Goal: Use online tool/utility: Utilize a website feature to perform a specific function

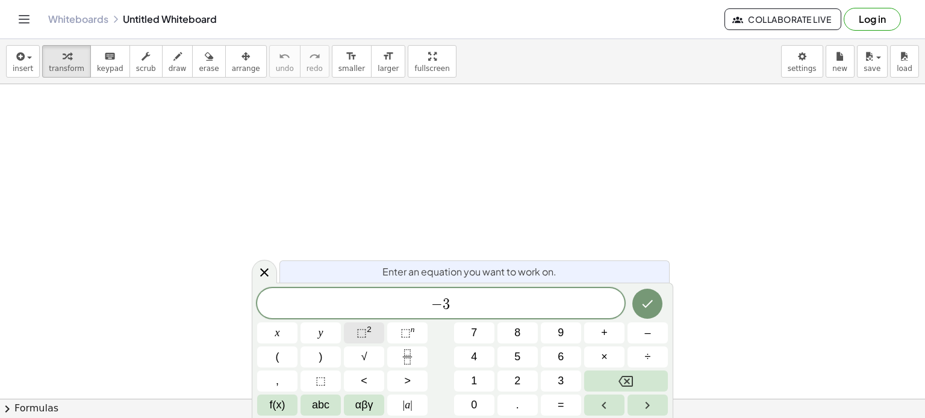
click at [362, 335] on span "⬚" at bounding box center [361, 333] width 10 height 12
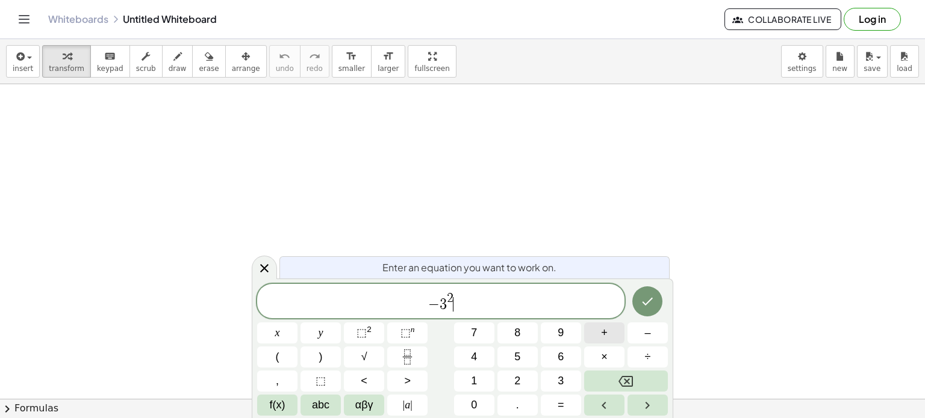
click at [595, 328] on button "+" at bounding box center [604, 333] width 40 height 21
click at [513, 332] on button "8" at bounding box center [517, 333] width 40 height 21
click at [600, 329] on button "+" at bounding box center [604, 333] width 40 height 21
click at [285, 356] on button "(" at bounding box center [277, 357] width 40 height 21
click at [638, 339] on button "–" at bounding box center [647, 333] width 40 height 21
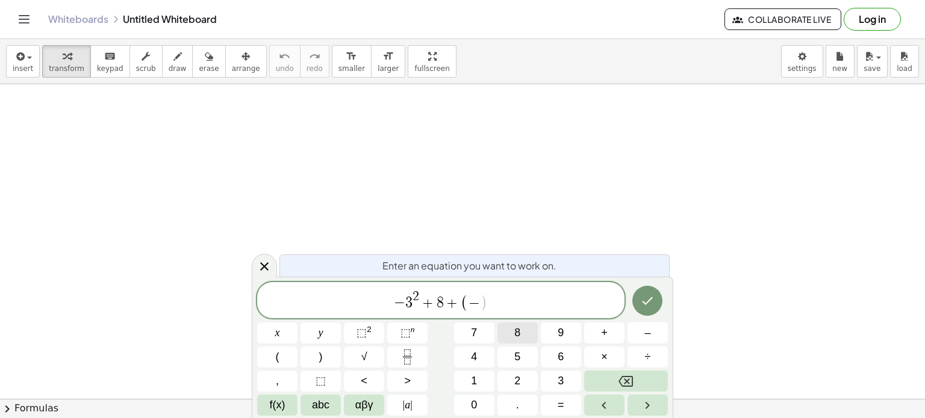
click at [512, 339] on button "8" at bounding box center [517, 333] width 40 height 21
click at [313, 353] on button ")" at bounding box center [320, 357] width 40 height 21
click at [645, 333] on span "–" at bounding box center [647, 333] width 6 height 16
click at [276, 358] on span "(" at bounding box center [278, 357] width 4 height 16
click at [631, 329] on button "–" at bounding box center [647, 333] width 40 height 21
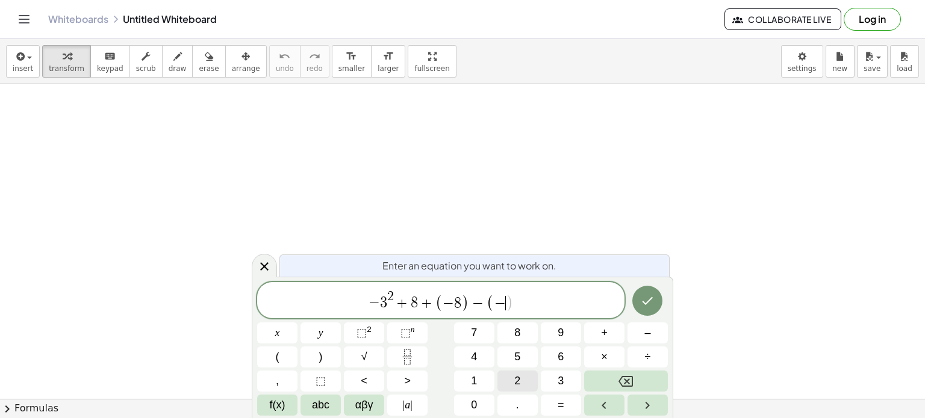
click at [506, 374] on button "2" at bounding box center [517, 381] width 40 height 21
click at [359, 334] on span "⬚" at bounding box center [361, 333] width 10 height 12
click at [329, 355] on button ")" at bounding box center [320, 357] width 40 height 21
click at [648, 296] on icon "Done" at bounding box center [647, 300] width 14 height 14
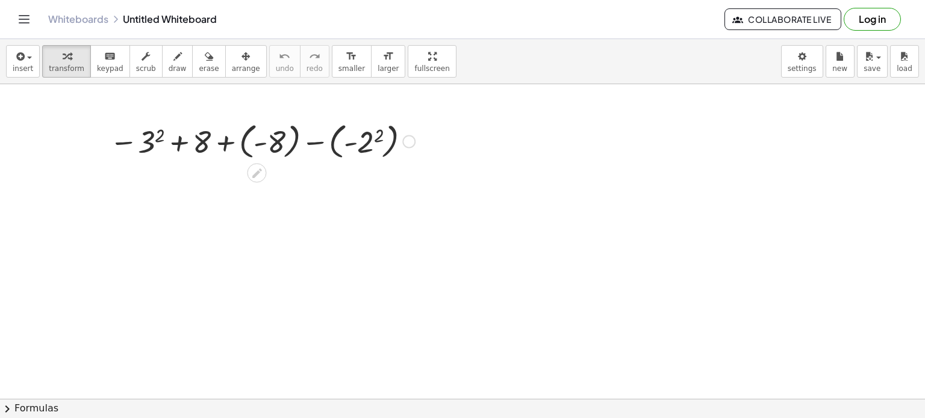
click at [182, 137] on div at bounding box center [262, 141] width 317 height 44
click at [229, 137] on div at bounding box center [262, 141] width 317 height 44
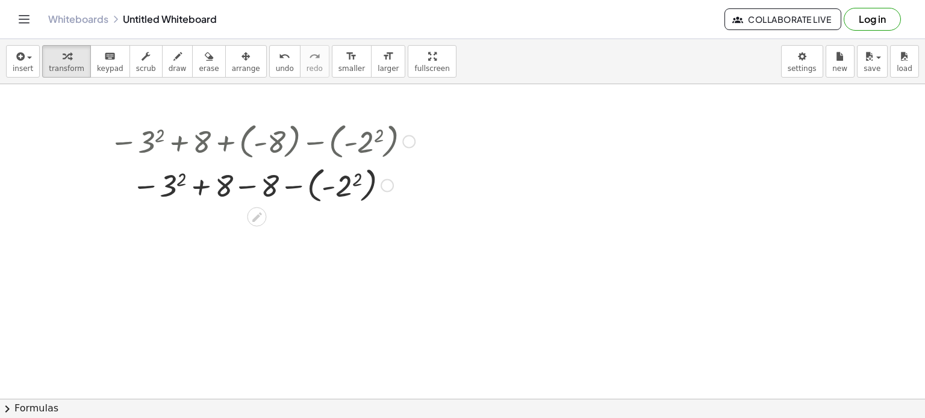
click at [203, 187] on div at bounding box center [262, 185] width 317 height 44
click at [200, 185] on div at bounding box center [262, 185] width 317 height 44
drag, startPoint x: 169, startPoint y: 188, endPoint x: 248, endPoint y: 205, distance: 81.2
click at [248, 205] on div at bounding box center [262, 185] width 317 height 44
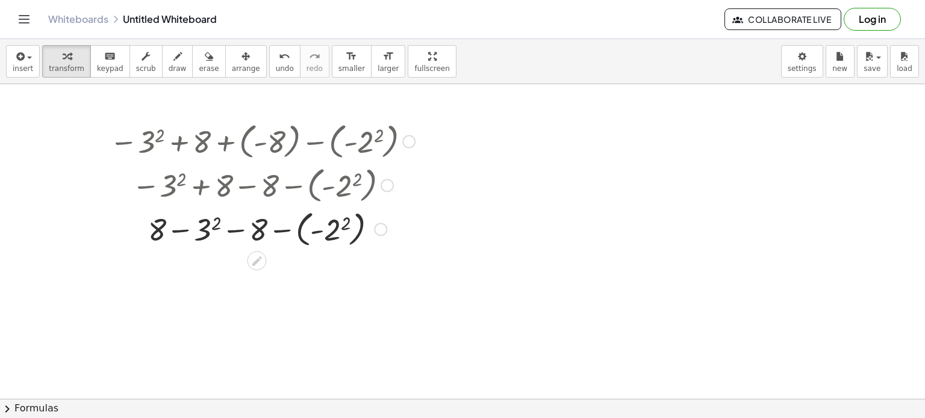
click at [186, 230] on div at bounding box center [262, 229] width 317 height 44
click at [200, 233] on div at bounding box center [262, 229] width 317 height 44
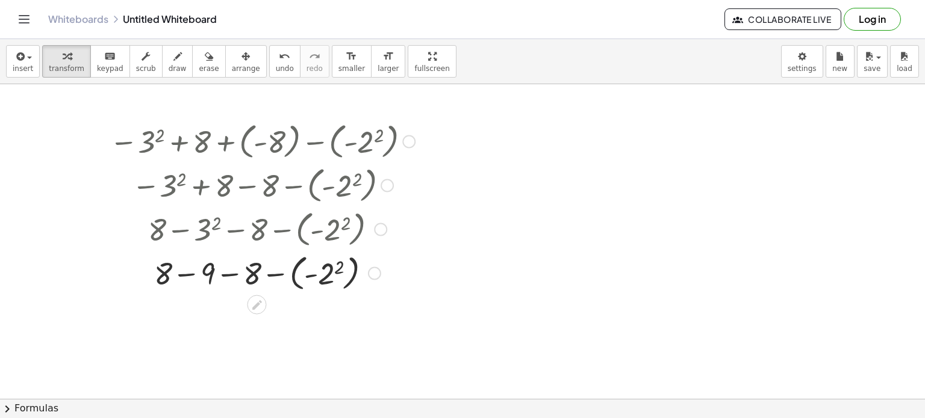
click at [318, 273] on div at bounding box center [262, 272] width 317 height 44
click at [310, 275] on div at bounding box center [262, 272] width 317 height 44
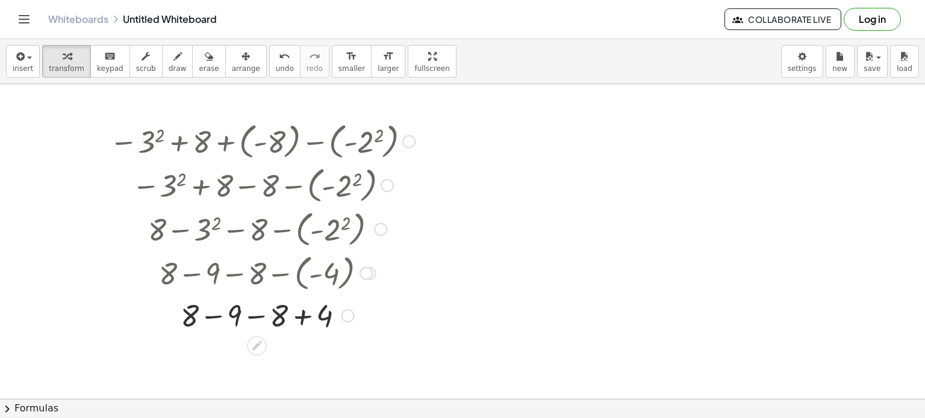
click at [208, 314] on div at bounding box center [262, 314] width 317 height 41
click at [232, 358] on div at bounding box center [262, 355] width 317 height 40
click at [231, 358] on div at bounding box center [262, 355] width 317 height 40
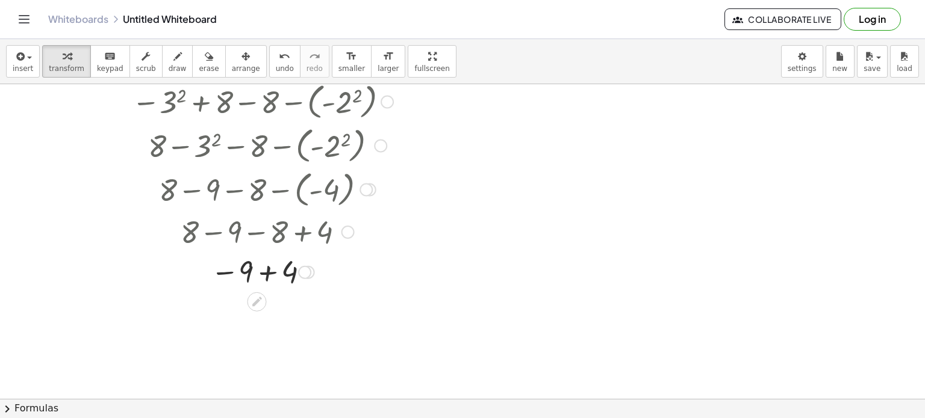
scroll to position [101, 0]
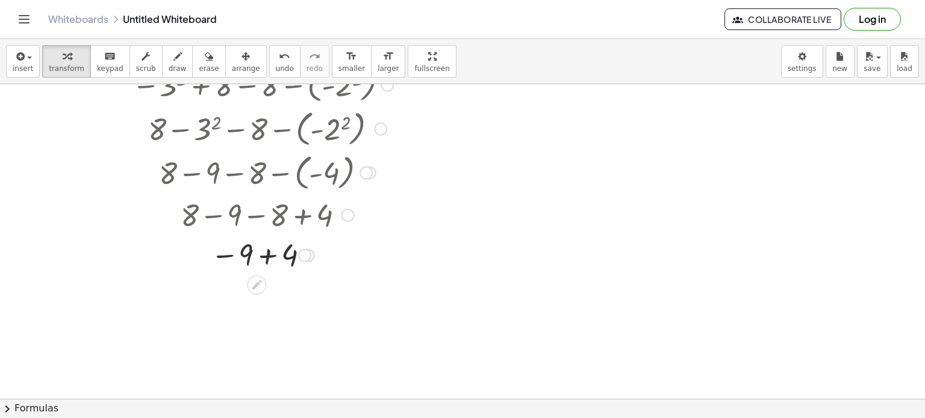
click at [266, 250] on div at bounding box center [262, 255] width 317 height 40
